Goal: Task Accomplishment & Management: Use online tool/utility

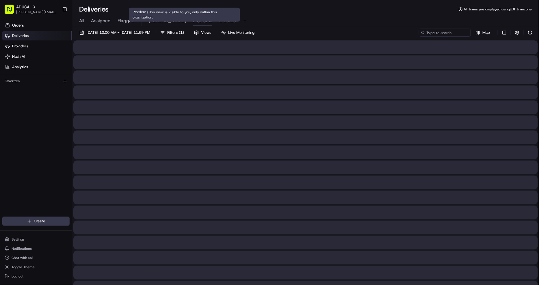
click at [193, 23] on span "Problems" at bounding box center [202, 20] width 19 height 7
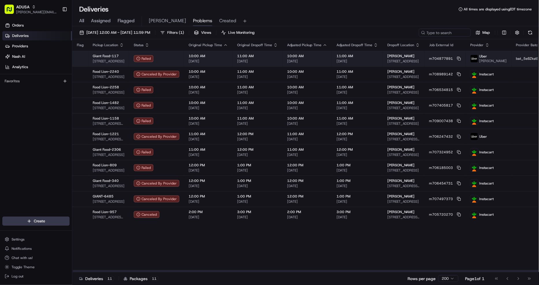
click at [356, 58] on div "11:00 AM 08/20/2025" at bounding box center [358, 59] width 42 height 10
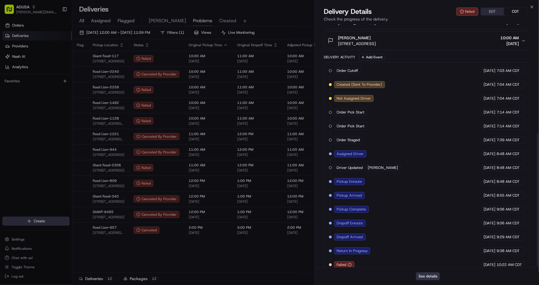
scroll to position [203, 0]
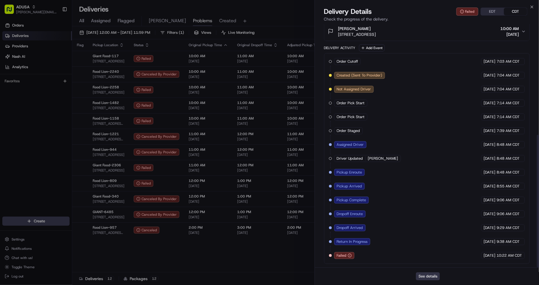
click at [426, 279] on button "See details" at bounding box center [428, 276] width 24 height 8
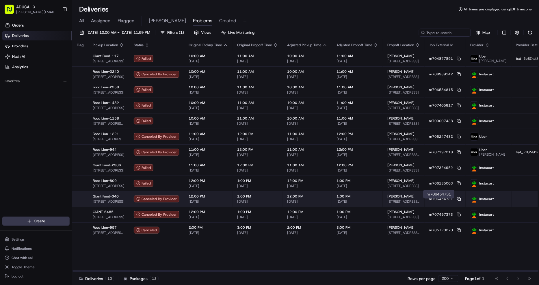
click at [457, 200] on icon at bounding box center [459, 199] width 4 height 4
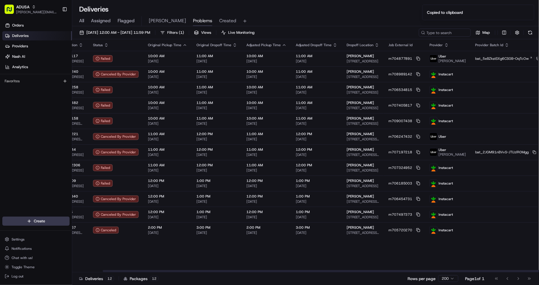
scroll to position [0, 49]
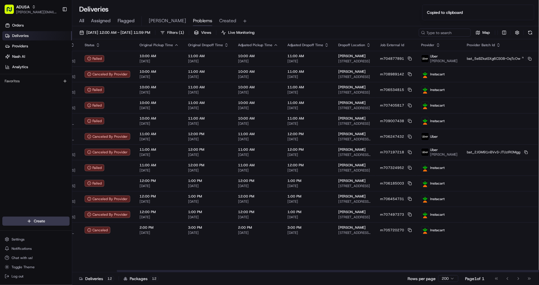
drag, startPoint x: 395, startPoint y: 271, endPoint x: 521, endPoint y: 264, distance: 126.4
click at [520, 270] on div at bounding box center [350, 271] width 466 height 2
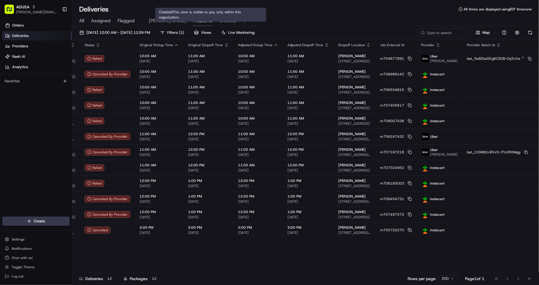
click at [219, 18] on span "Created" at bounding box center [227, 20] width 17 height 7
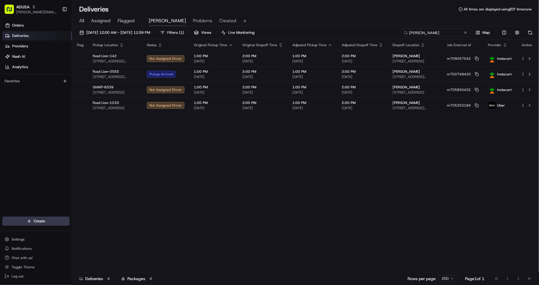
click at [439, 31] on input "jones" at bounding box center [436, 33] width 69 height 8
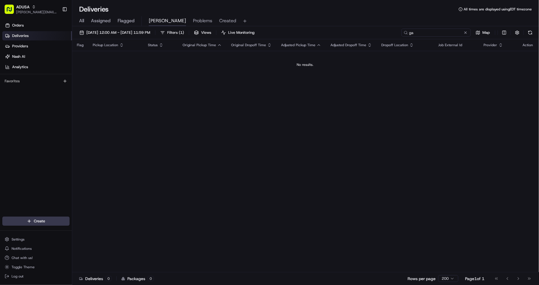
type input "g"
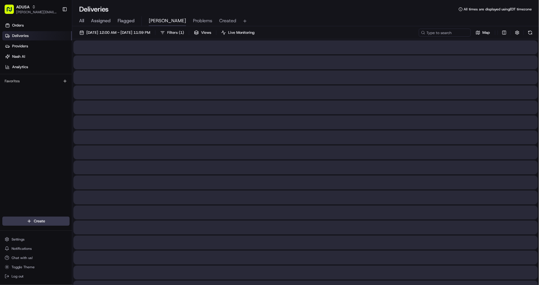
click at [83, 21] on span "All" at bounding box center [81, 20] width 5 height 7
click at [444, 33] on input at bounding box center [436, 33] width 69 height 8
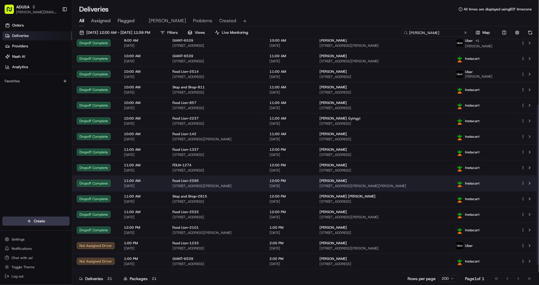
scroll to position [96, 0]
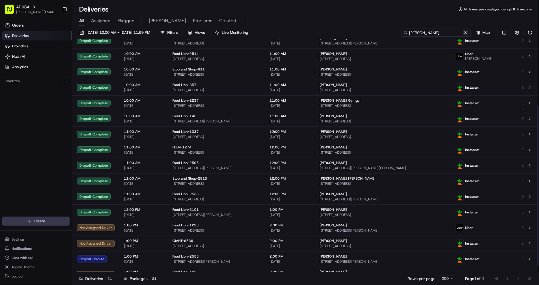
type input "jones"
click at [465, 34] on button at bounding box center [466, 33] width 6 height 6
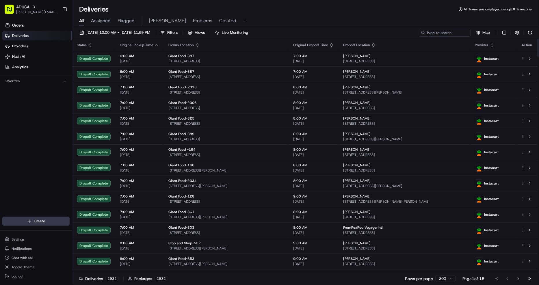
drag, startPoint x: 150, startPoint y: 17, endPoint x: 154, endPoint y: 19, distance: 4.8
click at [152, 18] on span "[PERSON_NAME]" at bounding box center [167, 20] width 37 height 7
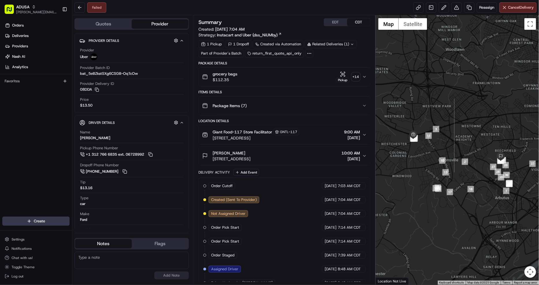
click at [295, 106] on div "Package Items ( 7 )" at bounding box center [282, 106] width 160 height 12
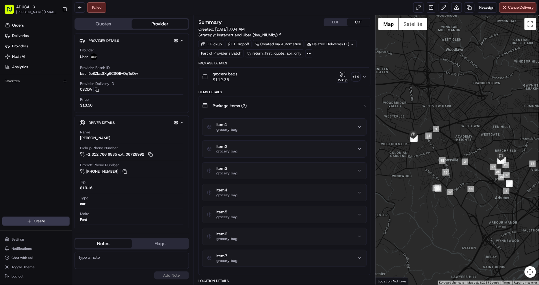
click at [298, 102] on div "Package Items ( 7 )" at bounding box center [282, 106] width 160 height 12
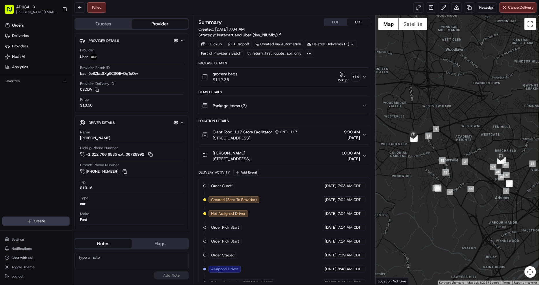
click at [250, 155] on div "Susan Brown" at bounding box center [232, 153] width 38 height 6
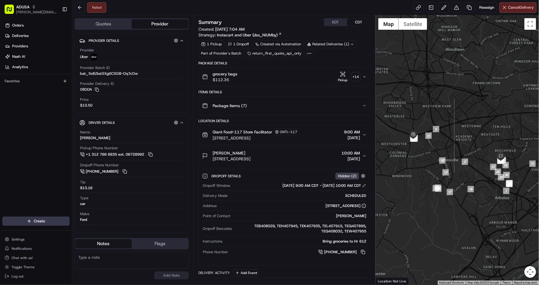
click at [289, 150] on button "Susan Brown 719 Maiden Choice Ln, Baltimore, MD 21228, US 10:00 AM 08/20/2025" at bounding box center [285, 156] width 172 height 18
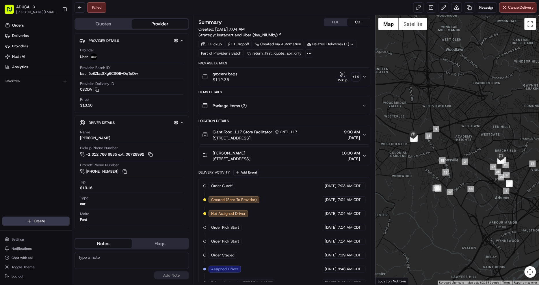
click at [298, 131] on div "GNTL-117" at bounding box center [286, 132] width 26 height 6
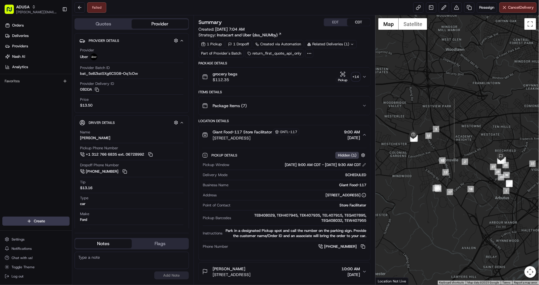
click at [298, 131] on div "GNTL-117" at bounding box center [286, 132] width 26 height 6
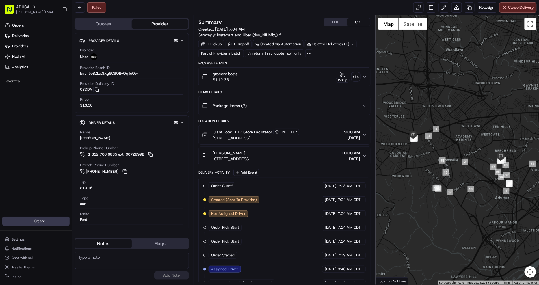
click at [279, 105] on div "Package Items ( 7 )" at bounding box center [282, 106] width 160 height 12
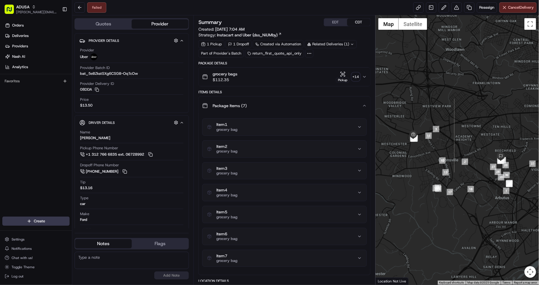
click at [279, 105] on div "Package Items ( 7 )" at bounding box center [282, 106] width 160 height 12
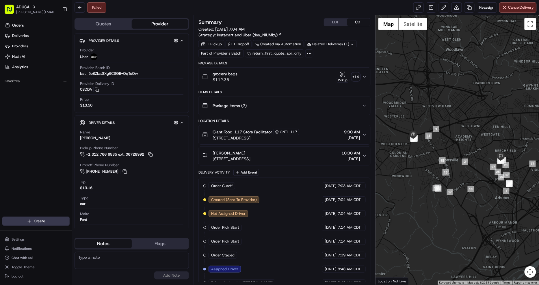
click at [282, 79] on div "grocery bags $112.35 Pickup + 14" at bounding box center [282, 77] width 160 height 12
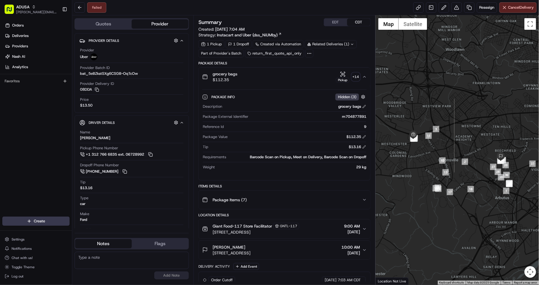
click at [367, 116] on div "Package Info Hidden ( 3 ) Description grocery bags Package External Identifier …" at bounding box center [285, 131] width 172 height 90
drag, startPoint x: 367, startPoint y: 116, endPoint x: 339, endPoint y: 119, distance: 29.1
click at [339, 119] on div "Package Info Hidden ( 3 ) Description grocery bags Package External Identifier …" at bounding box center [285, 131] width 172 height 90
copy div "m704877891"
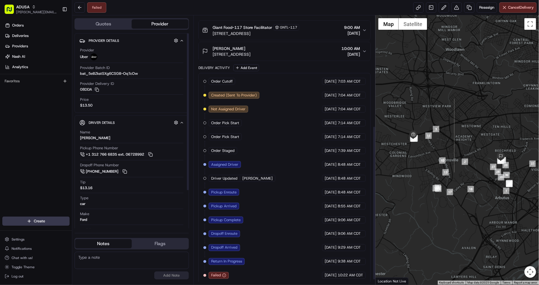
scroll to position [202, 0]
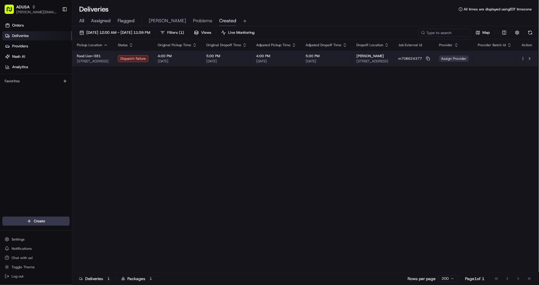
click at [452, 59] on span "Assign Provider" at bounding box center [453, 58] width 29 height 6
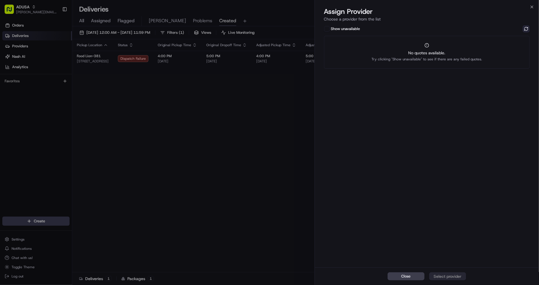
click at [524, 29] on button at bounding box center [526, 28] width 7 height 7
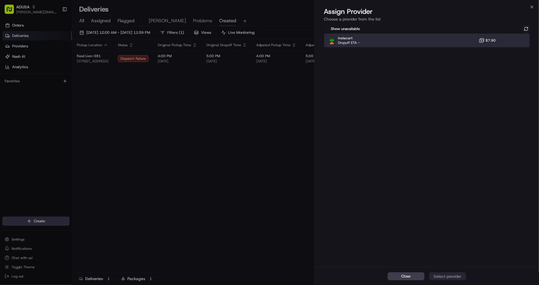
click at [444, 39] on div "Instacart Dropoff ETA - $7.90" at bounding box center [427, 41] width 206 height 14
click at [449, 279] on div "Assign Provider" at bounding box center [448, 277] width 28 height 6
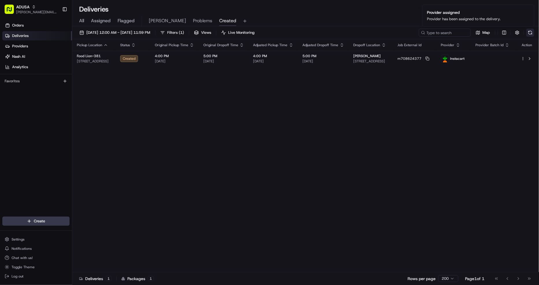
click at [530, 34] on button at bounding box center [530, 33] width 8 height 8
